Goal: Transaction & Acquisition: Obtain resource

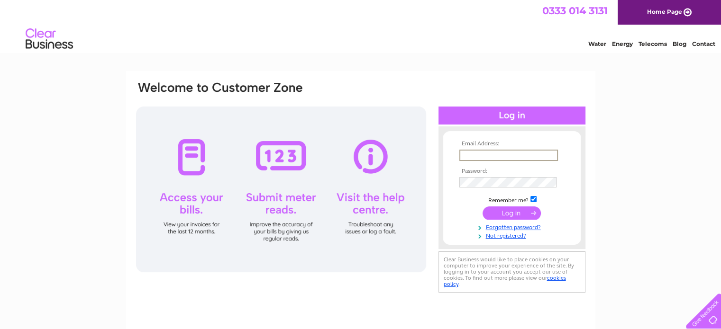
click at [497, 157] on input "text" at bounding box center [508, 155] width 99 height 11
type input "[EMAIL_ADDRESS][DOMAIN_NAME]"
click at [517, 219] on input "submit" at bounding box center [512, 212] width 58 height 13
click at [519, 214] on input "submit" at bounding box center [512, 212] width 58 height 13
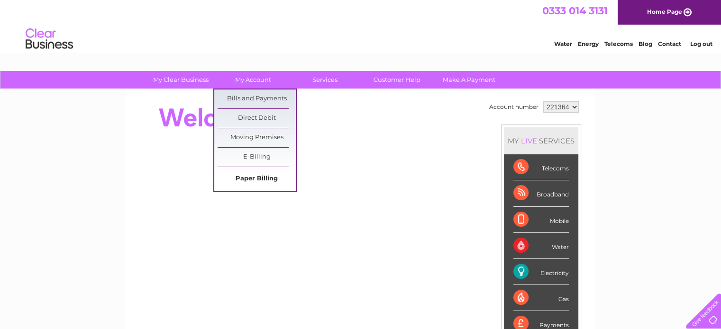
click at [260, 176] on link "Paper Billing" at bounding box center [257, 179] width 78 height 19
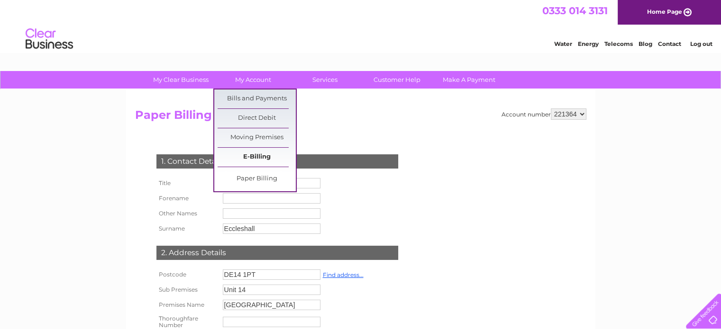
click at [271, 159] on link "E-Billing" at bounding box center [257, 157] width 78 height 19
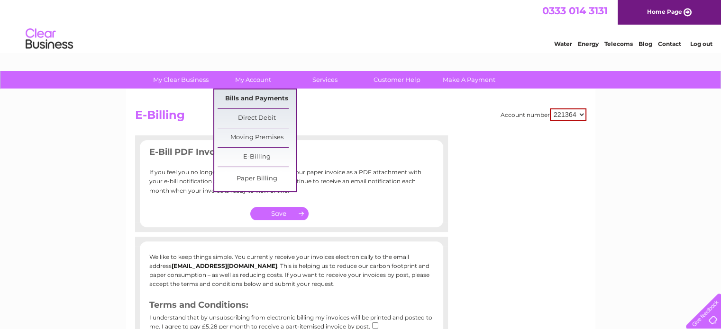
click at [243, 96] on link "Bills and Payments" at bounding box center [257, 99] width 78 height 19
click at [243, 97] on link "Bills and Payments" at bounding box center [257, 99] width 78 height 19
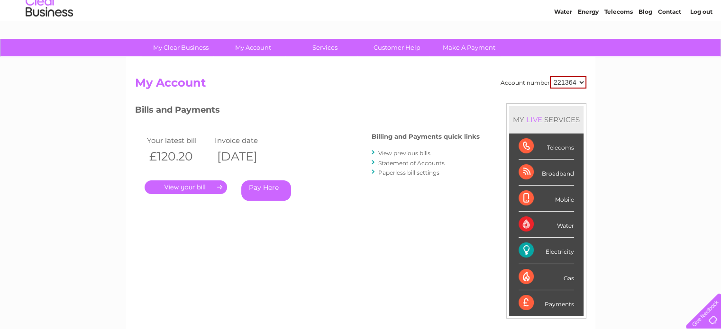
scroll to position [5, 0]
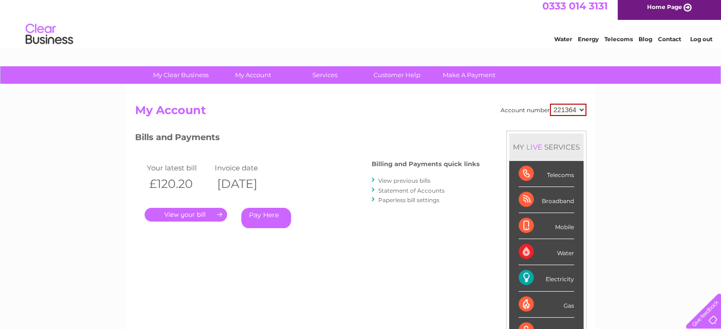
click at [409, 183] on link "View previous bills" at bounding box center [404, 180] width 52 height 7
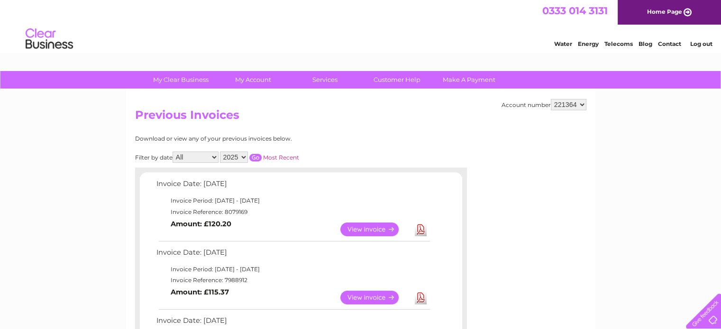
click at [419, 229] on link "Download" at bounding box center [421, 230] width 12 height 14
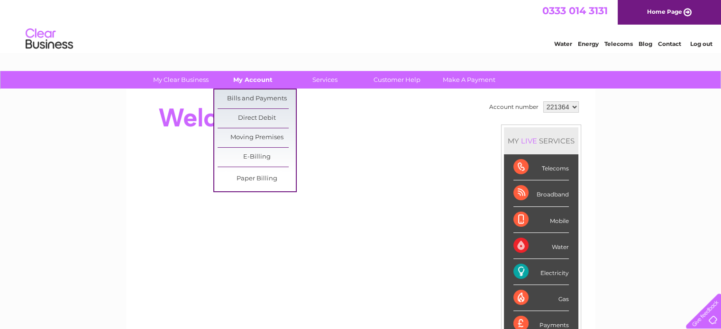
click at [265, 81] on link "My Account" at bounding box center [253, 80] width 78 height 18
click at [254, 97] on link "Bills and Payments" at bounding box center [257, 99] width 78 height 19
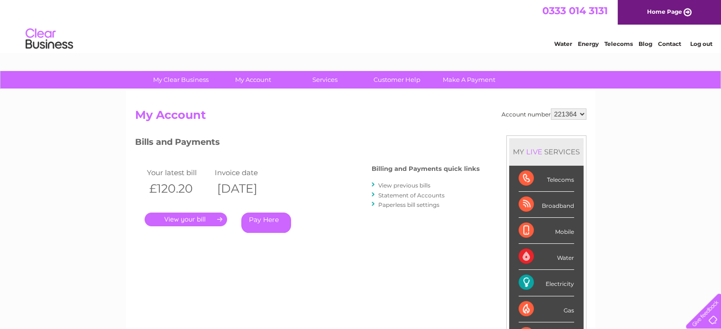
click at [213, 218] on link "." at bounding box center [186, 220] width 82 height 14
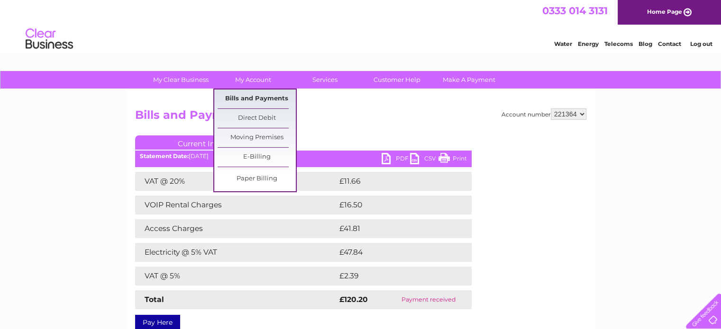
click at [275, 94] on link "Bills and Payments" at bounding box center [257, 99] width 78 height 19
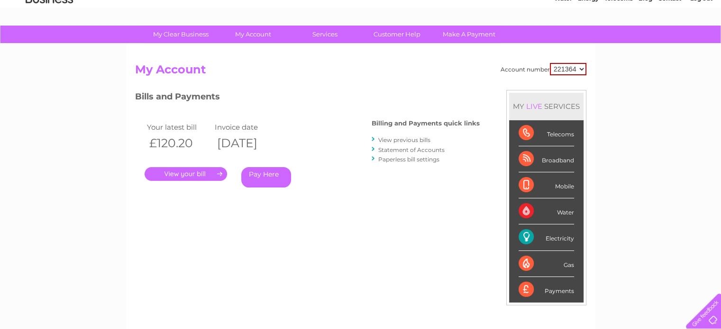
scroll to position [47, 0]
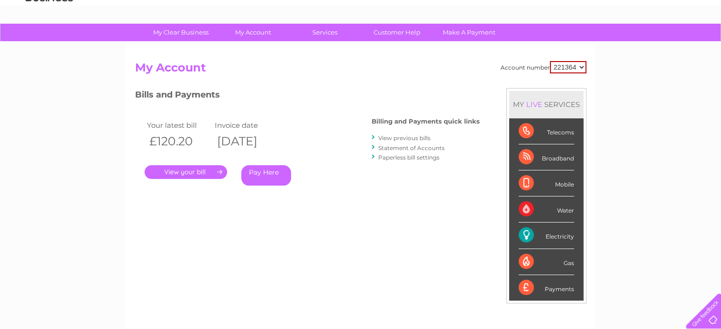
click at [217, 170] on link "." at bounding box center [186, 172] width 82 height 14
click at [425, 139] on link "View previous bills" at bounding box center [404, 138] width 52 height 7
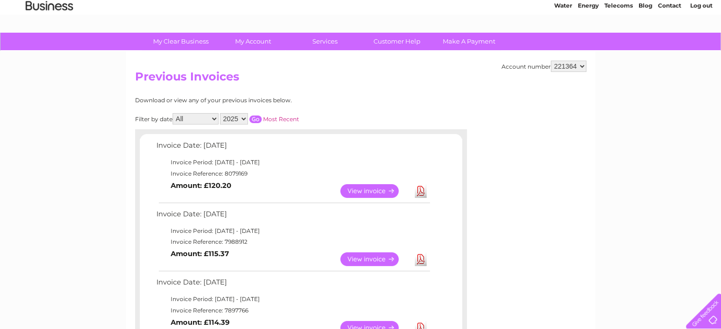
scroll to position [95, 0]
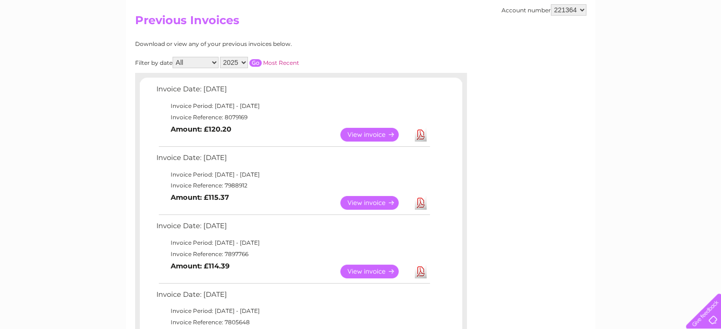
click at [423, 203] on link "Download" at bounding box center [421, 203] width 12 height 14
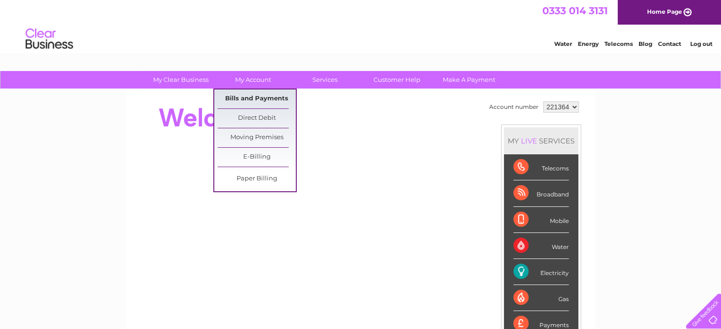
click at [262, 102] on link "Bills and Payments" at bounding box center [257, 99] width 78 height 19
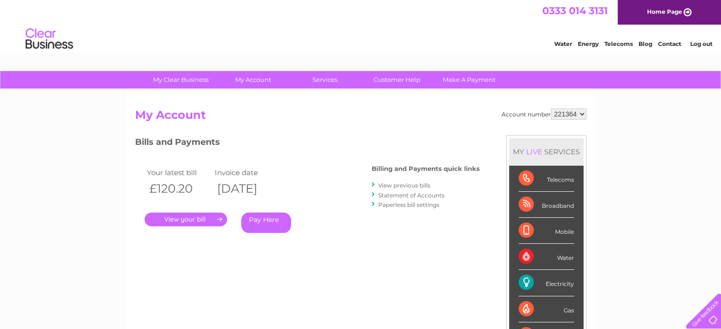
click at [438, 194] on link "Statement of Accounts" at bounding box center [411, 195] width 66 height 7
click at [428, 187] on link "View previous bills" at bounding box center [404, 185] width 52 height 7
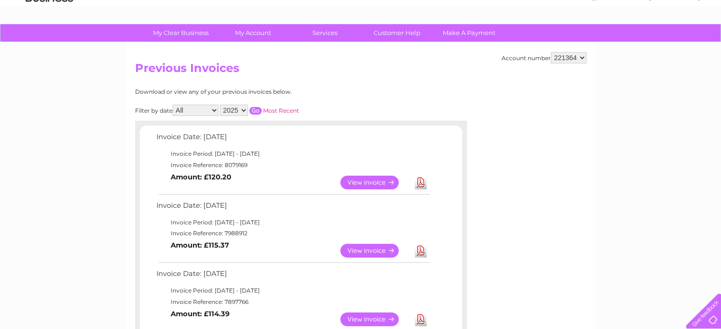
scroll to position [142, 0]
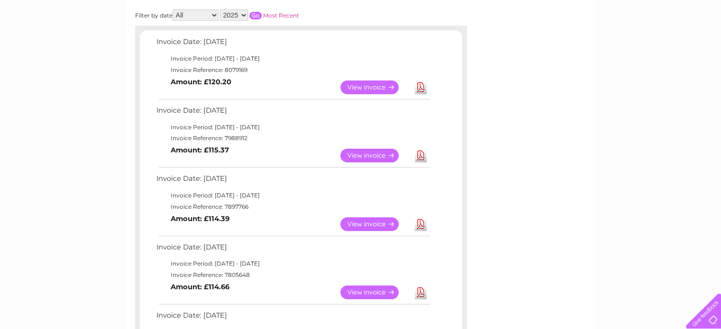
click at [425, 227] on link "Download" at bounding box center [421, 225] width 12 height 14
click at [250, 263] on td "Invoice Period: [DATE] - [DATE]" at bounding box center [292, 263] width 277 height 11
click at [423, 293] on link "Download" at bounding box center [421, 293] width 12 height 14
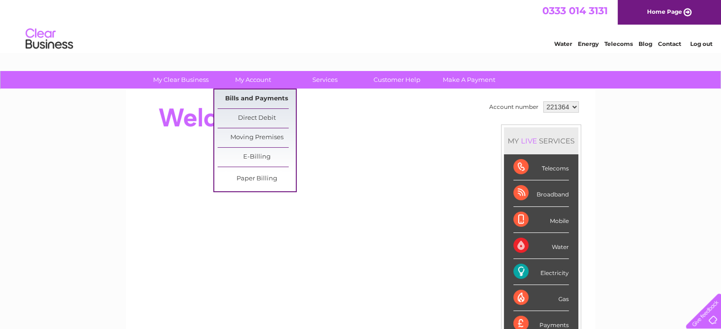
click at [265, 99] on link "Bills and Payments" at bounding box center [257, 99] width 78 height 19
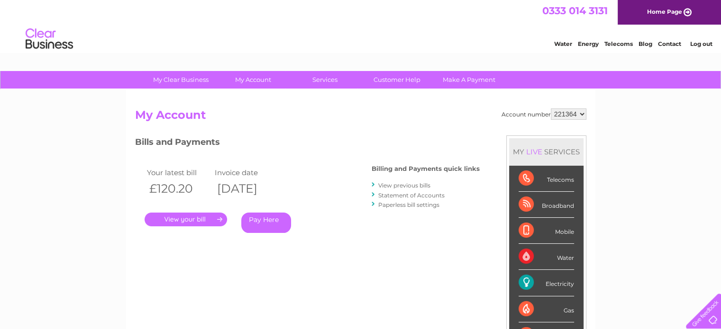
click at [429, 186] on link "View previous bills" at bounding box center [404, 185] width 52 height 7
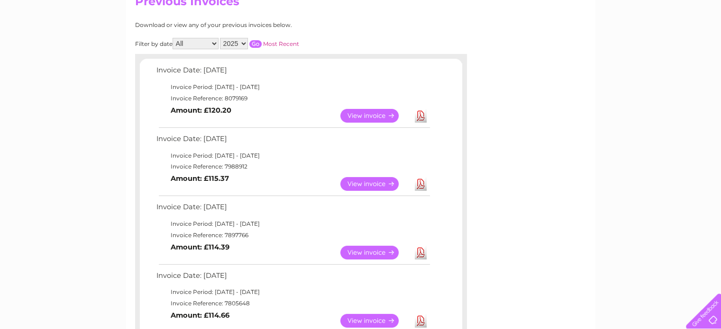
scroll to position [142, 0]
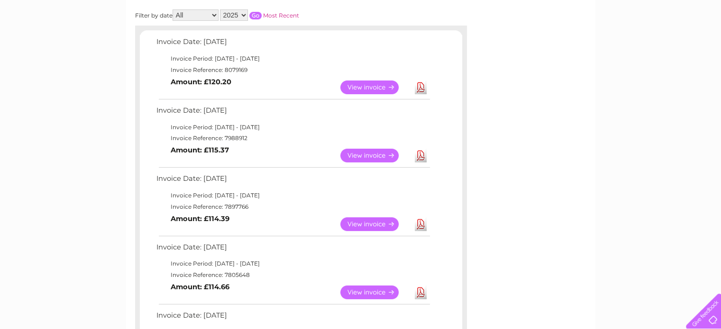
click at [423, 293] on link "Download" at bounding box center [421, 293] width 12 height 14
